Goal: Information Seeking & Learning: Learn about a topic

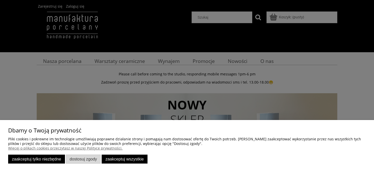
click at [44, 160] on button "Zaakceptuj tylko niezbędne" at bounding box center [36, 159] width 57 height 9
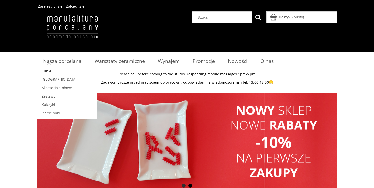
click at [48, 71] on span "Kubki" at bounding box center [47, 71] width 10 height 5
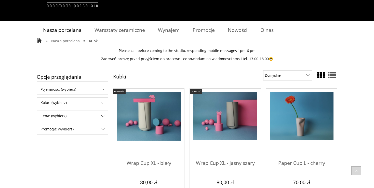
scroll to position [31, 0]
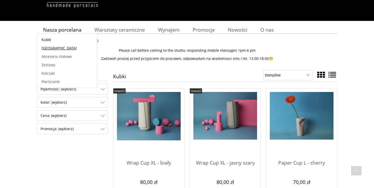
click at [48, 47] on span "[GEOGRAPHIC_DATA]" at bounding box center [59, 48] width 35 height 5
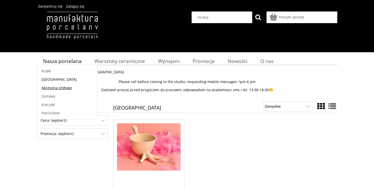
click at [54, 91] on link "Akcesoria stołowe" at bounding box center [67, 88] width 60 height 8
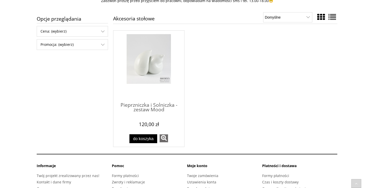
scroll to position [100, 0]
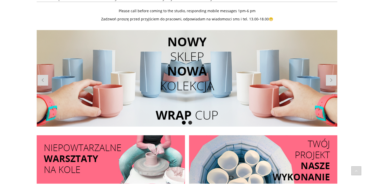
scroll to position [64, 0]
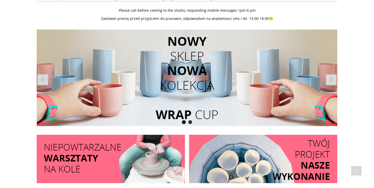
click at [199, 92] on li at bounding box center [187, 78] width 301 height 97
